Goal: Information Seeking & Learning: Learn about a topic

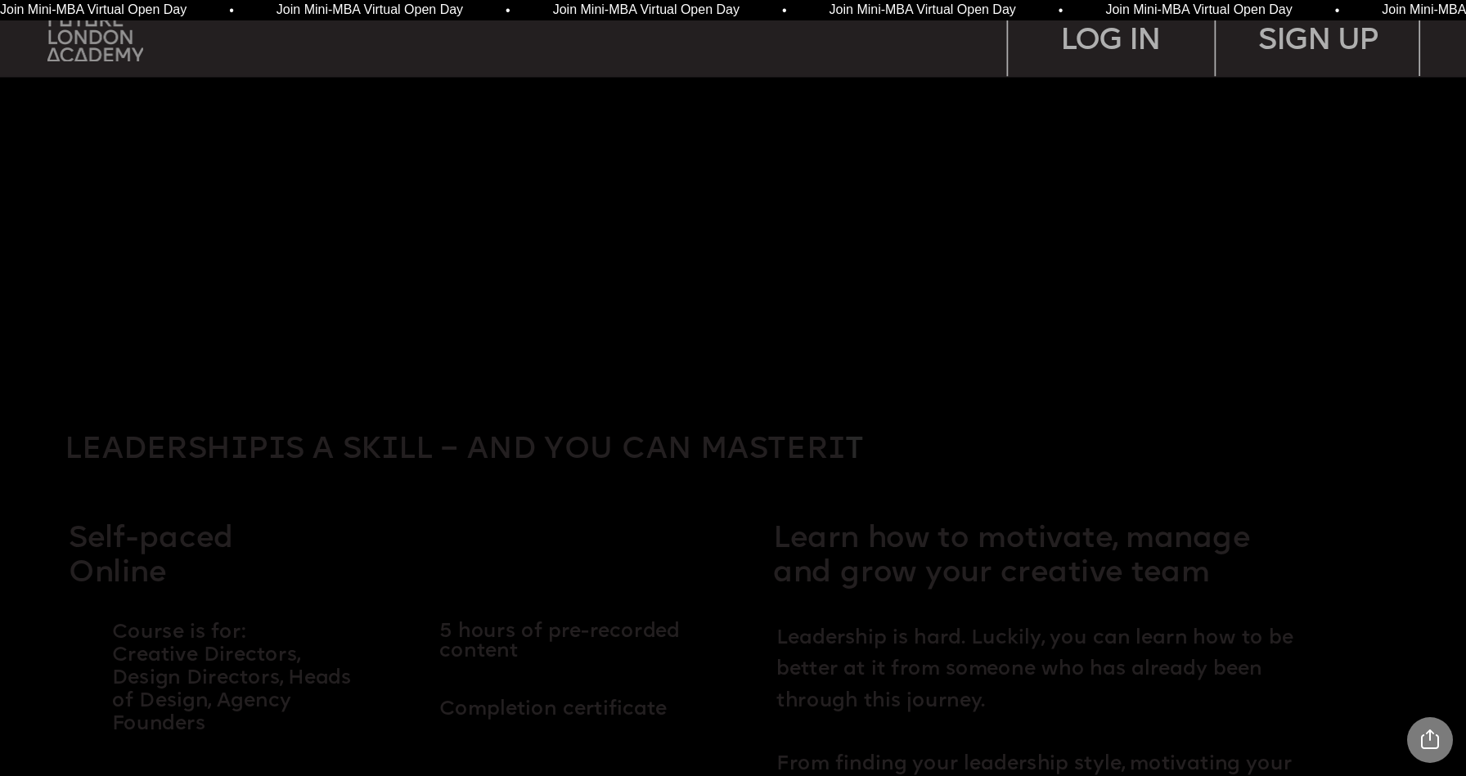
click at [95, 38] on img at bounding box center [95, 37] width 96 height 49
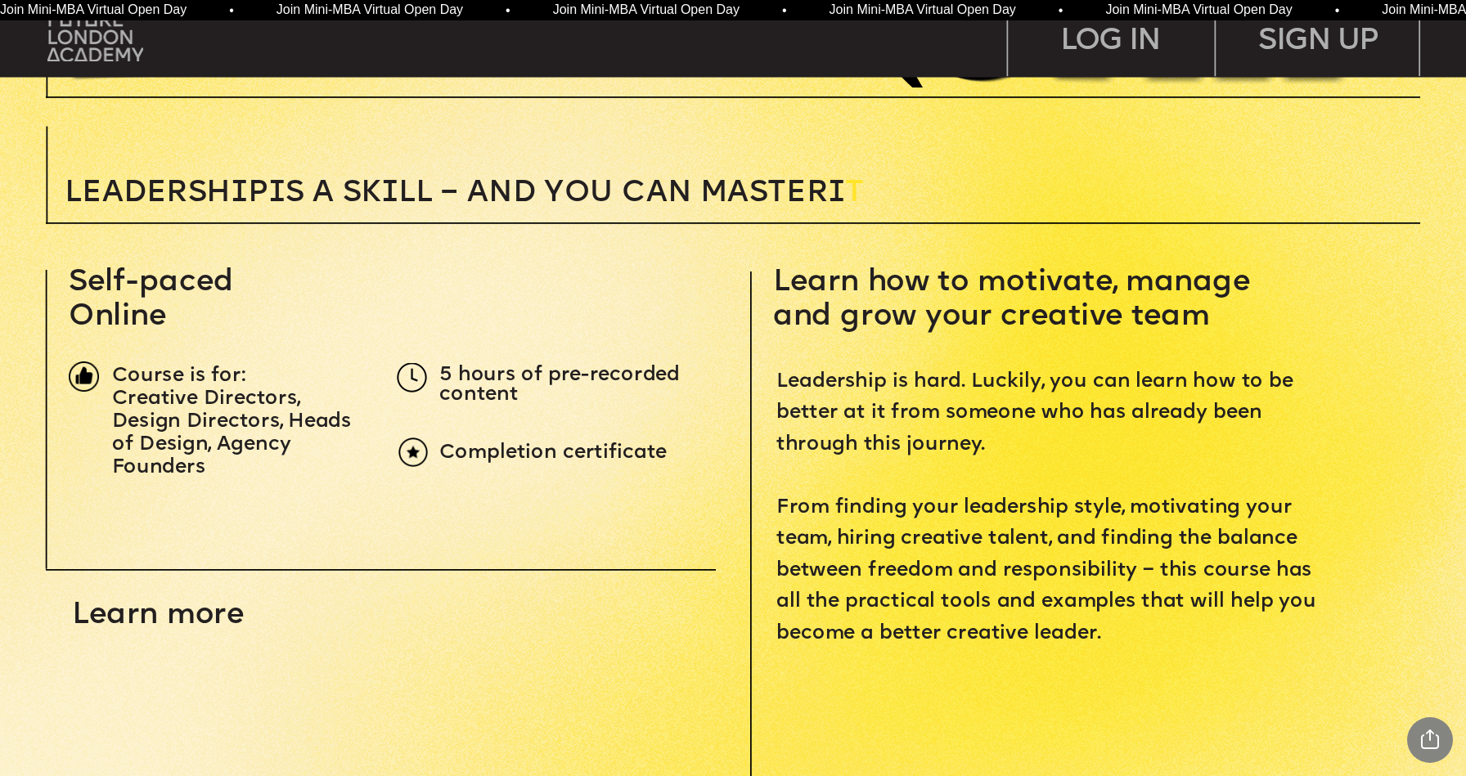
scroll to position [584, 0]
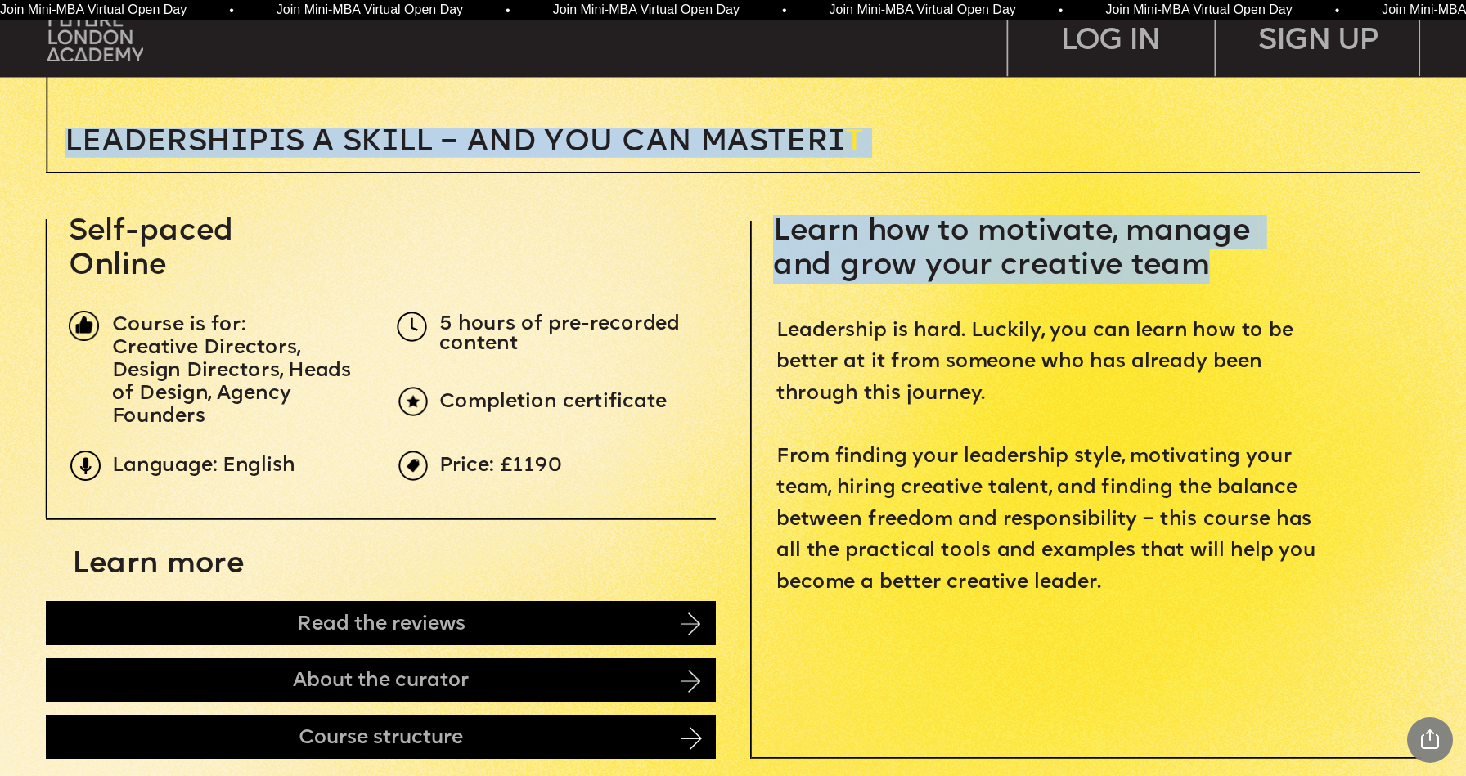
drag, startPoint x: 76, startPoint y: 236, endPoint x: 255, endPoint y: 226, distance: 179.5
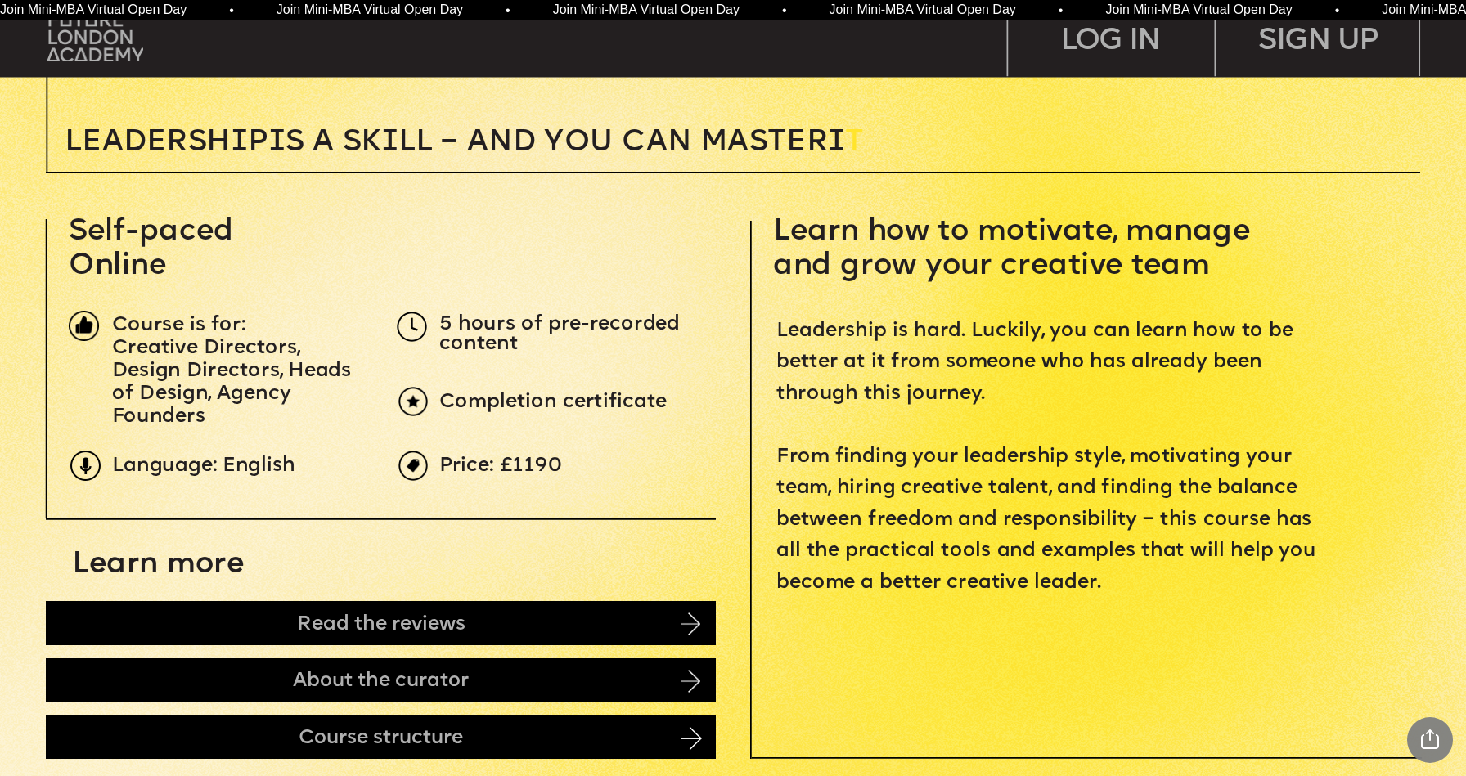
click at [268, 361] on p "Creative Directors, Design Directors, Heads of Design, Agency Founders" at bounding box center [239, 384] width 254 height 92
drag, startPoint x: 115, startPoint y: 368, endPoint x: 272, endPoint y: 372, distance: 157.2
click at [272, 372] on span "Creative Directors, Design Directors, Heads of Design, Agency Founders" at bounding box center [234, 383] width 245 height 90
click at [171, 392] on span "Creative Directors, Design Directors, Heads of Design, Agency Founders" at bounding box center [234, 383] width 245 height 90
drag, startPoint x: 215, startPoint y: 396, endPoint x: 254, endPoint y: 416, distance: 44.3
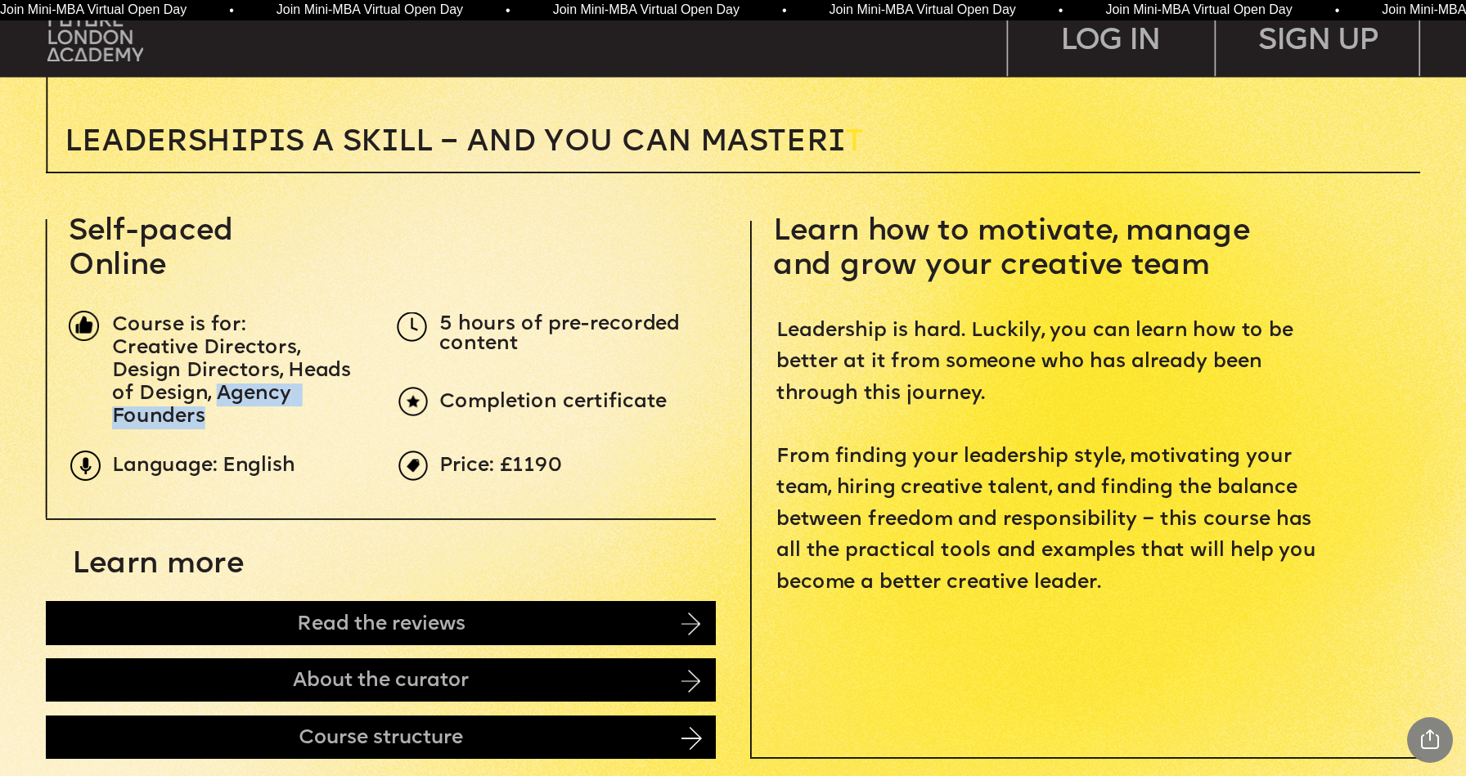
click at [254, 416] on p "Creative Directors, Design Directors, Heads of Design, Agency Founders" at bounding box center [239, 384] width 254 height 92
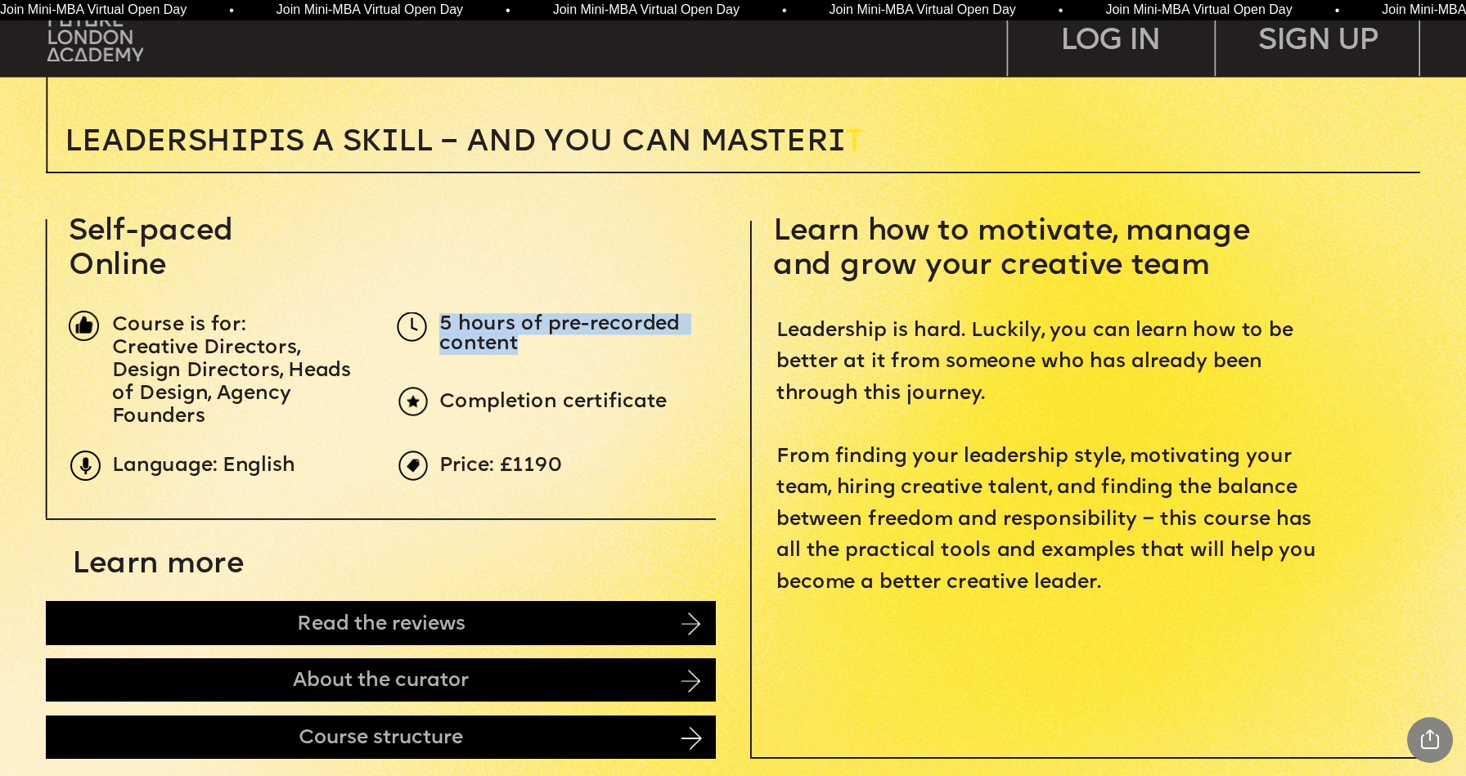
drag, startPoint x: 445, startPoint y: 319, endPoint x: 564, endPoint y: 349, distance: 122.4
click at [564, 349] on p "5 hours of pre-recorded content" at bounding box center [578, 335] width 279 height 40
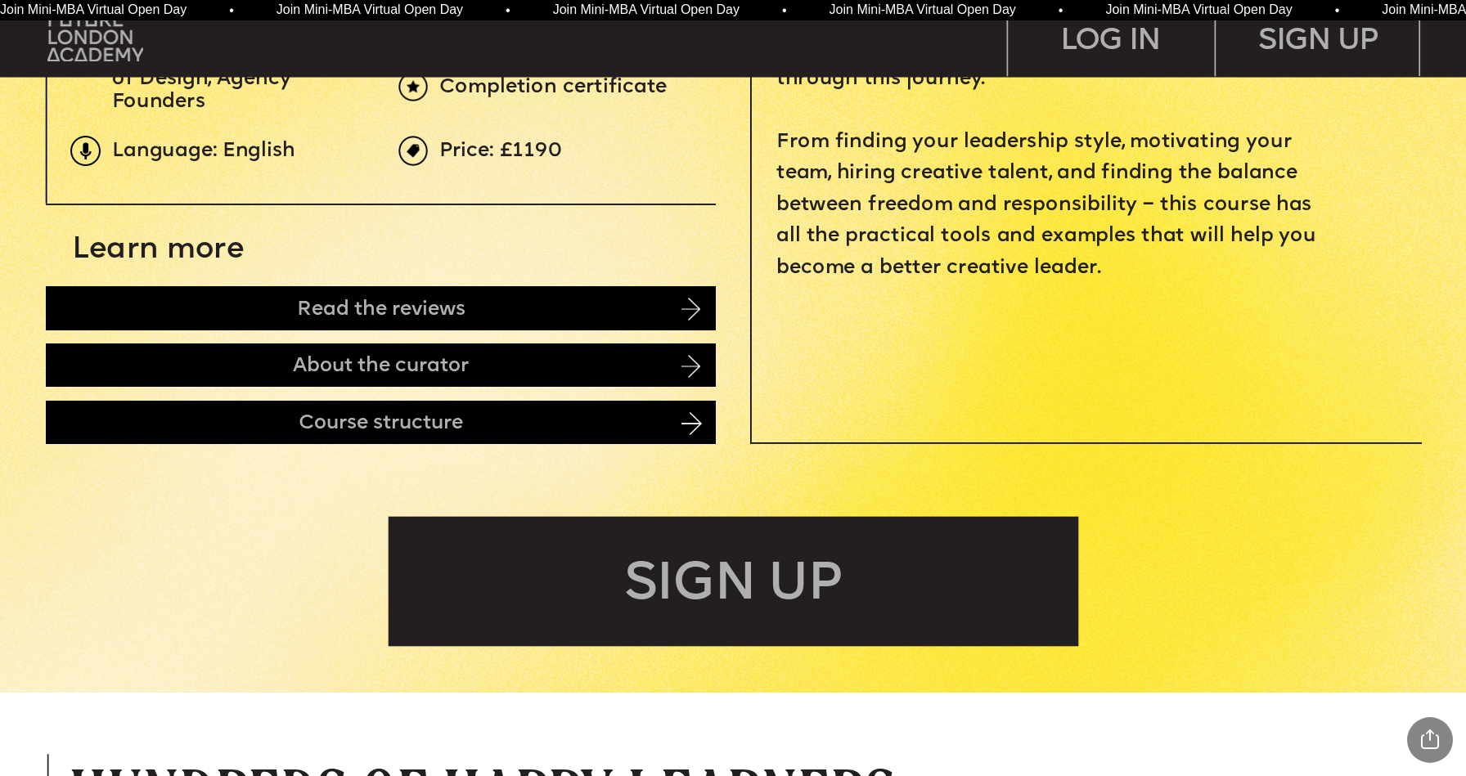
scroll to position [864, 0]
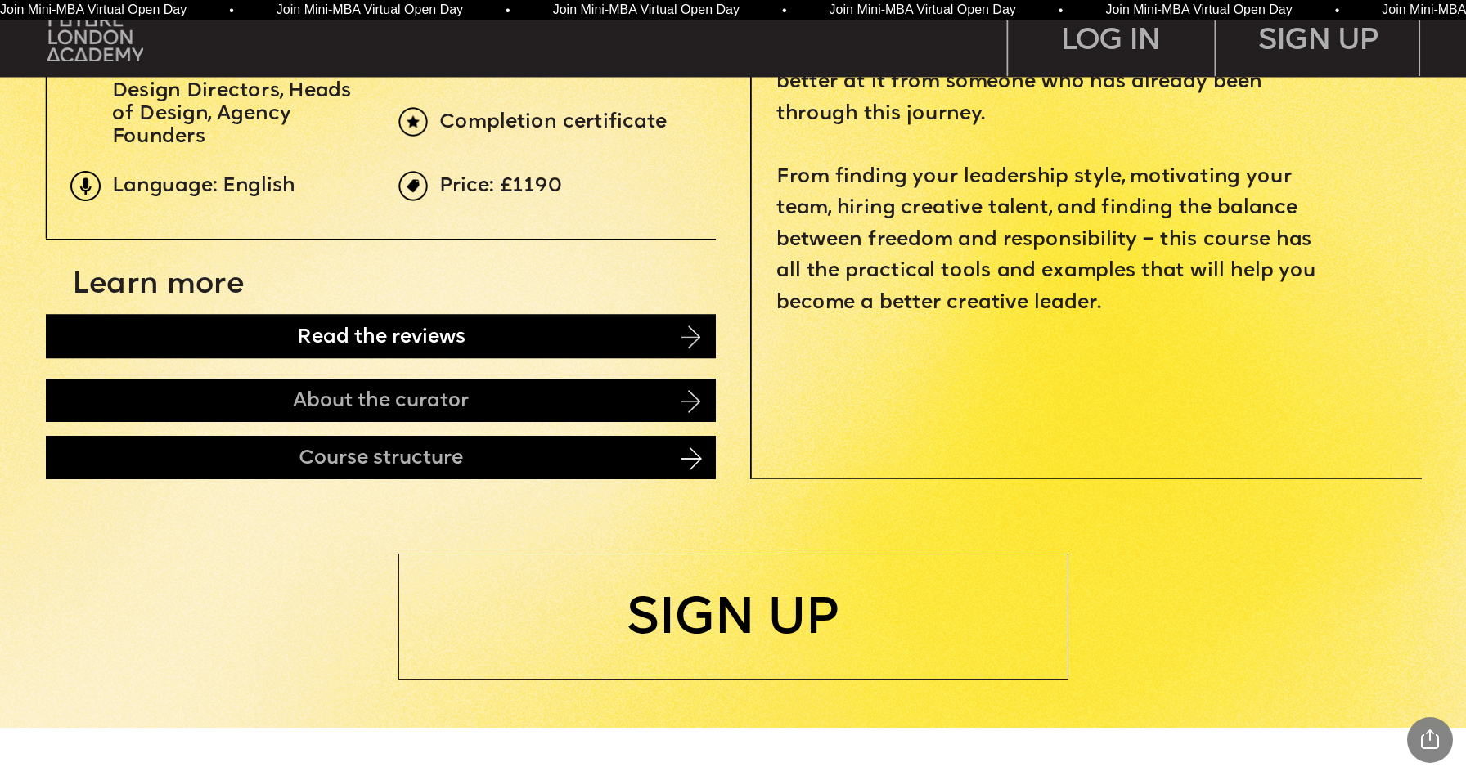
click at [591, 330] on div "Read the reviews" at bounding box center [381, 336] width 670 height 44
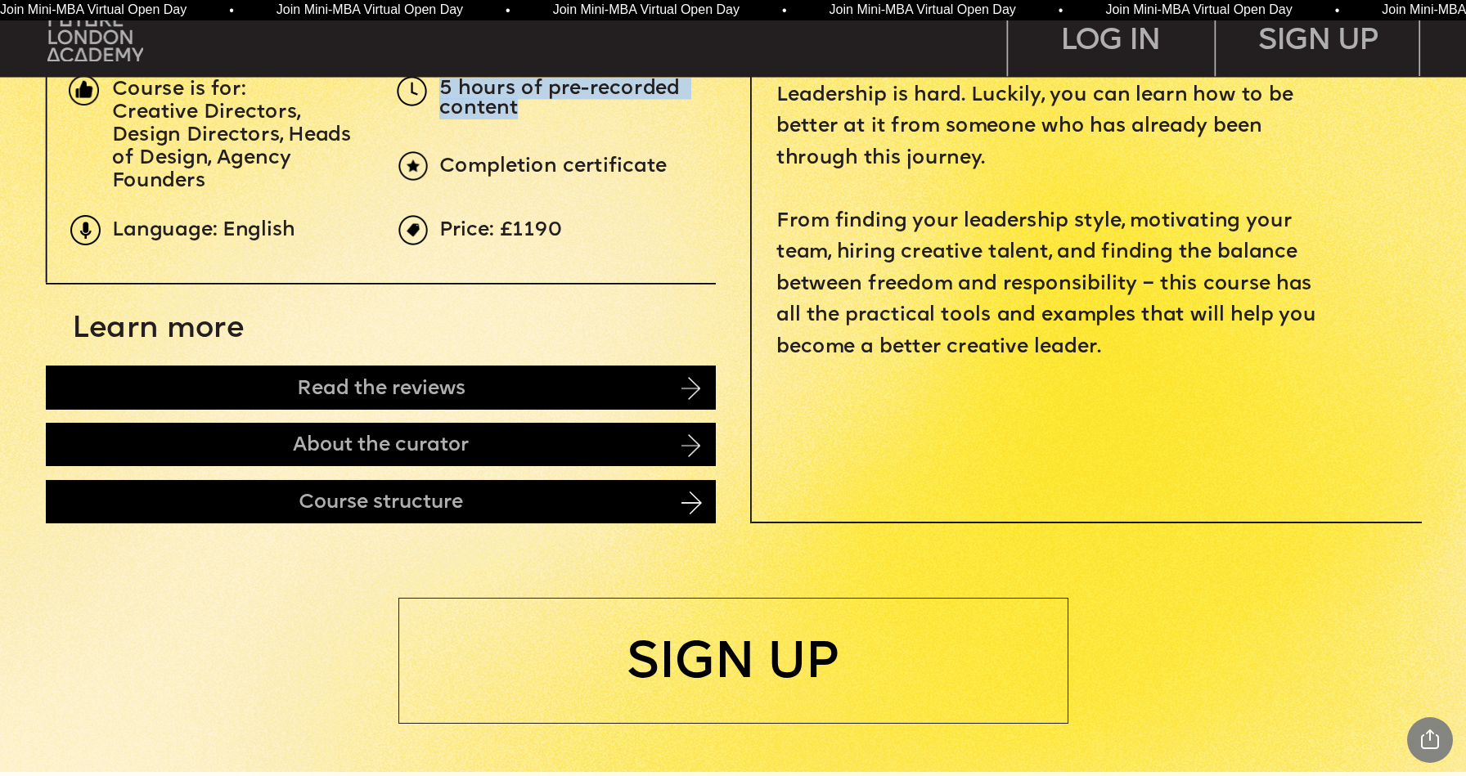
scroll to position [0, 0]
